Goal: Check status

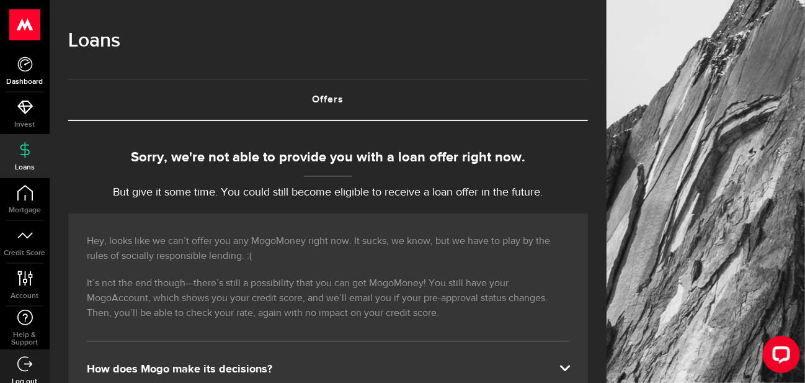
click at [27, 67] on icon at bounding box center [25, 64] width 16 height 16
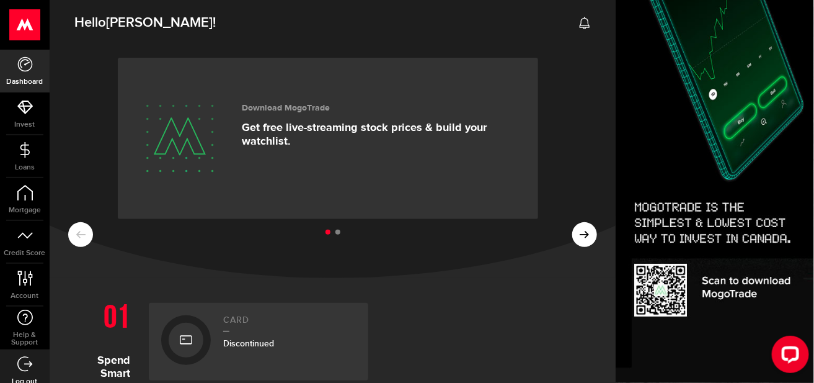
click at [578, 23] on icon at bounding box center [584, 23] width 12 height 12
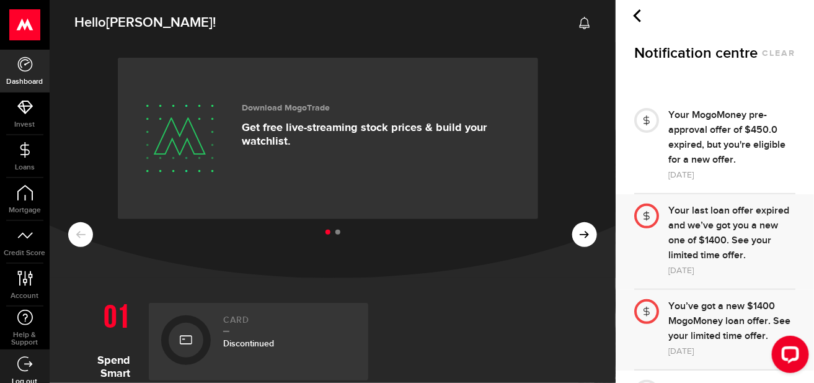
click at [728, 158] on div "Your MogoMoney pre-approval offer of $450.0 expired, but you're eligible for a …" at bounding box center [731, 138] width 127 height 60
